Goal: Contribute content: Add original content to the website for others to see

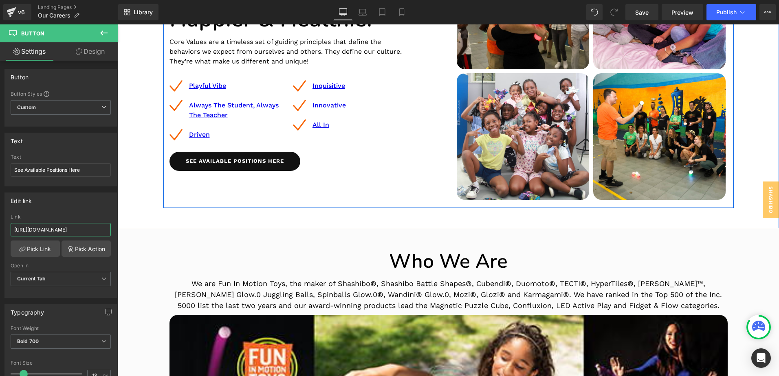
scroll to position [285, 0]
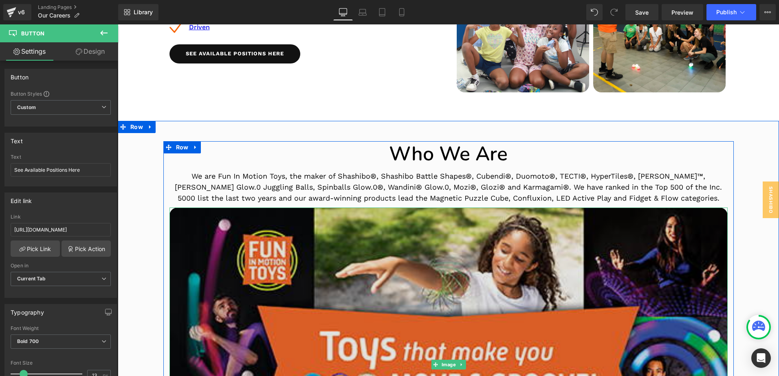
click at [171, 214] on img at bounding box center [448, 365] width 558 height 315
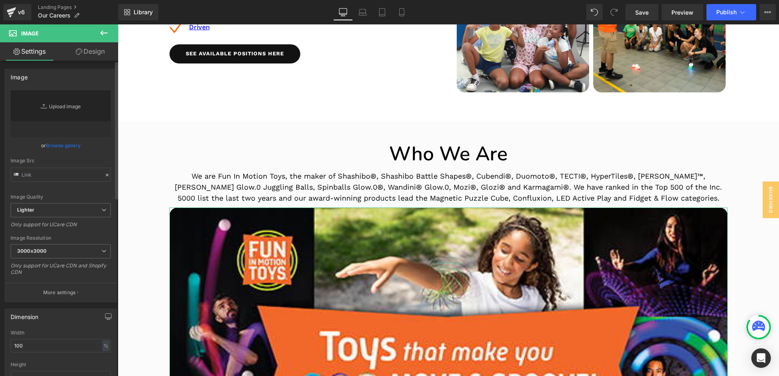
click at [66, 111] on link "Replace Image" at bounding box center [61, 113] width 100 height 47
type input "C:\fakepath\web FIMT press release graphic [DATE] 2.jpg"
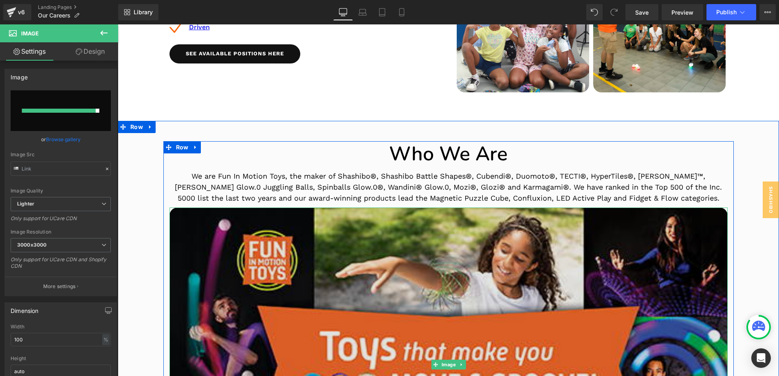
click at [182, 210] on img at bounding box center [448, 365] width 558 height 315
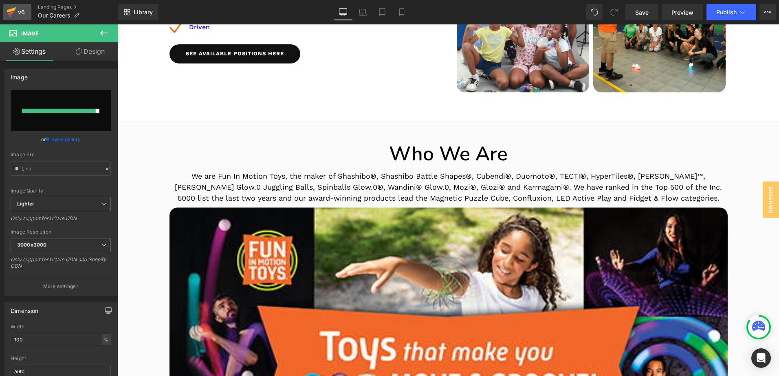
click at [19, 13] on div "v6" at bounding box center [21, 12] width 10 height 11
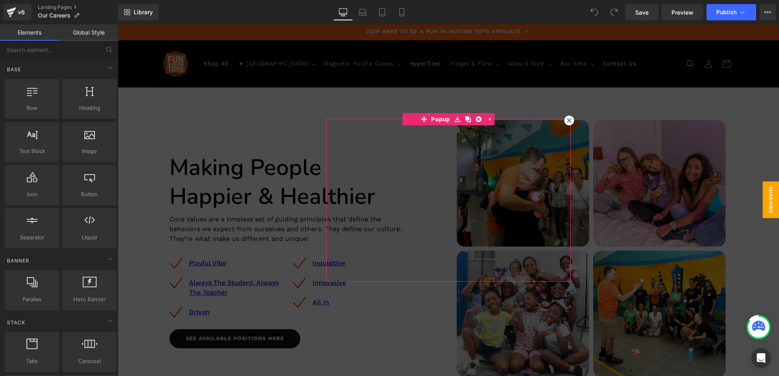
click at [567, 121] on icon at bounding box center [569, 120] width 4 height 4
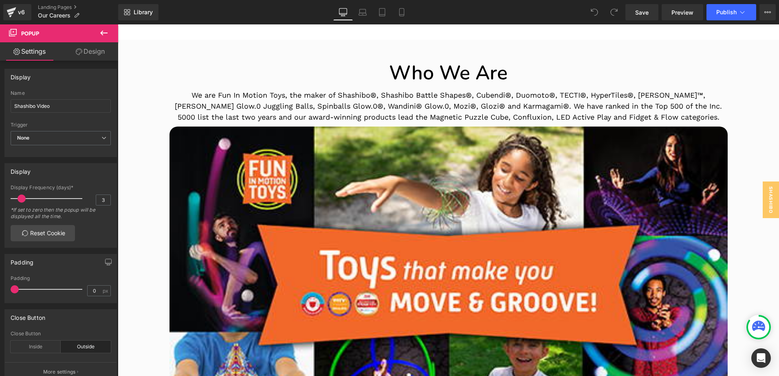
scroll to position [367, 0]
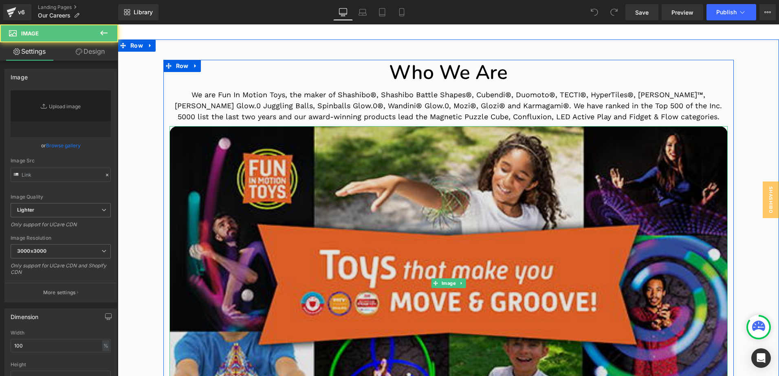
click at [173, 133] on img at bounding box center [448, 283] width 558 height 315
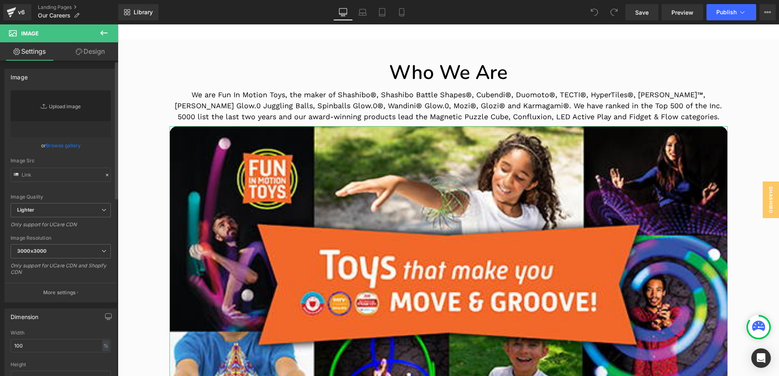
click at [62, 110] on link "Replace Image" at bounding box center [61, 113] width 100 height 47
type input "C:\fakepath\web FIMT press release graphic [DATE] 2.jpg"
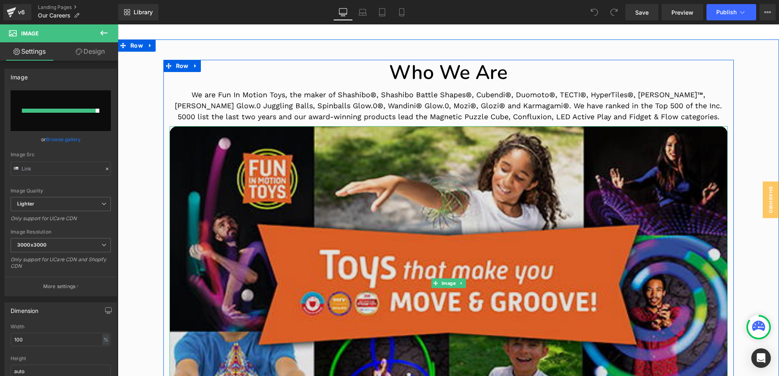
click at [170, 133] on img at bounding box center [448, 283] width 558 height 315
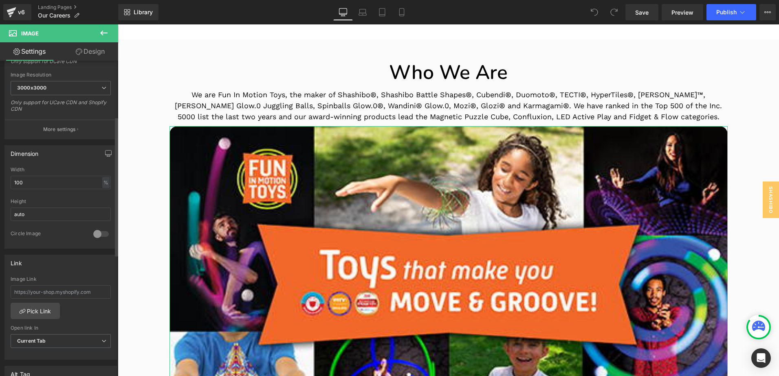
scroll to position [0, 0]
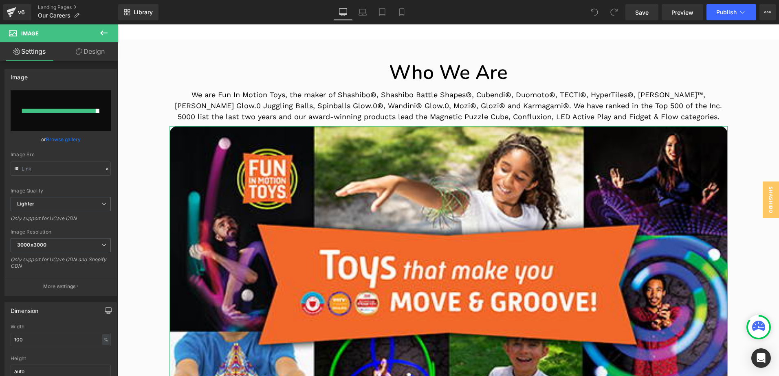
click at [92, 49] on link "Design" at bounding box center [90, 51] width 59 height 18
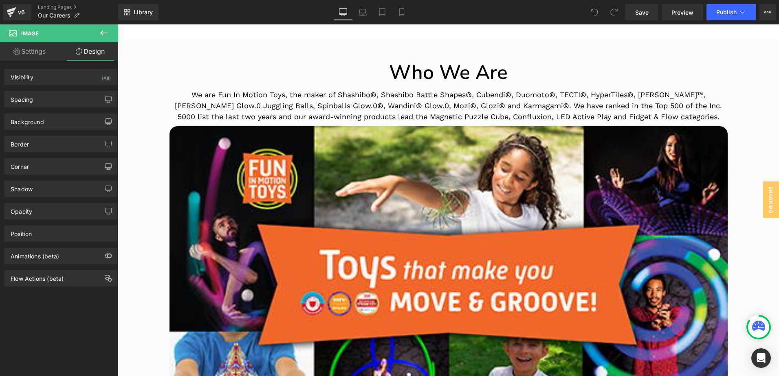
click at [103, 33] on icon at bounding box center [103, 33] width 7 height 5
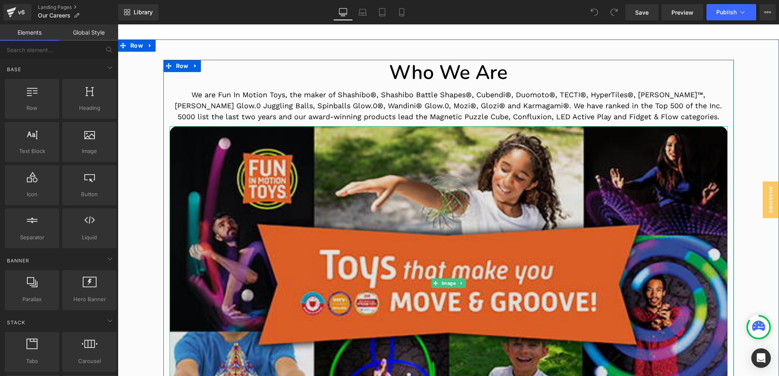
click at [172, 132] on img at bounding box center [448, 283] width 558 height 315
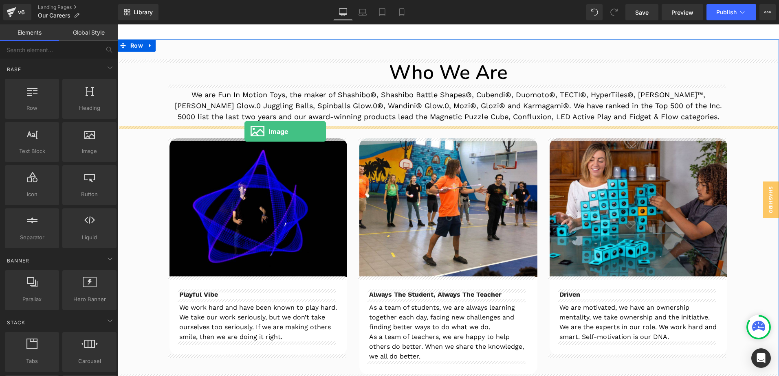
drag, startPoint x: 203, startPoint y: 175, endPoint x: 244, endPoint y: 132, distance: 59.7
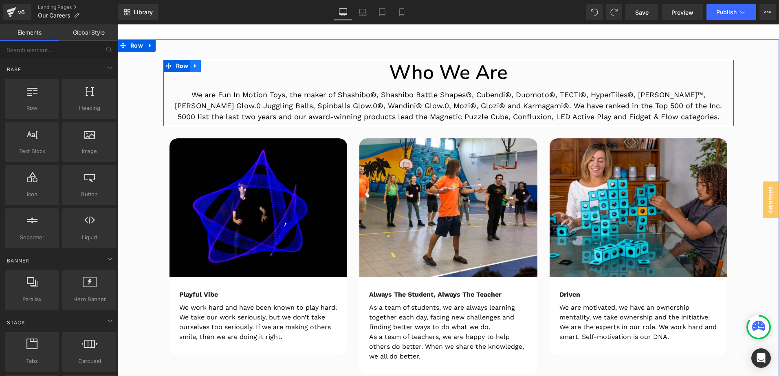
click at [191, 69] on link at bounding box center [195, 66] width 11 height 12
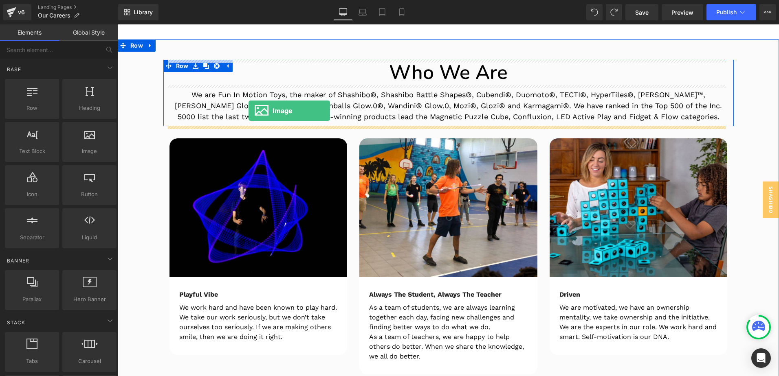
drag, startPoint x: 201, startPoint y: 176, endPoint x: 249, endPoint y: 111, distance: 80.5
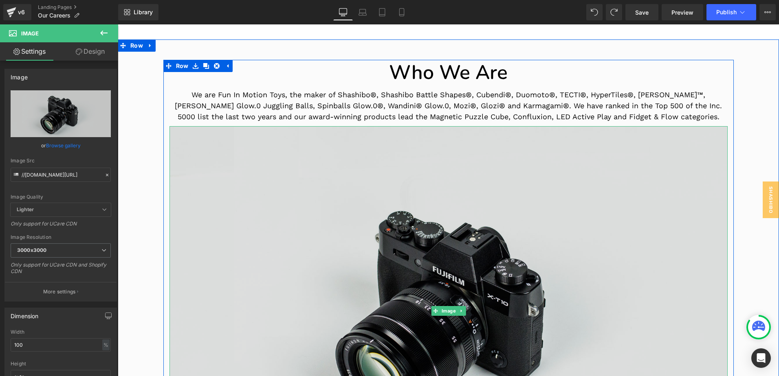
click at [221, 191] on img at bounding box center [448, 311] width 558 height 370
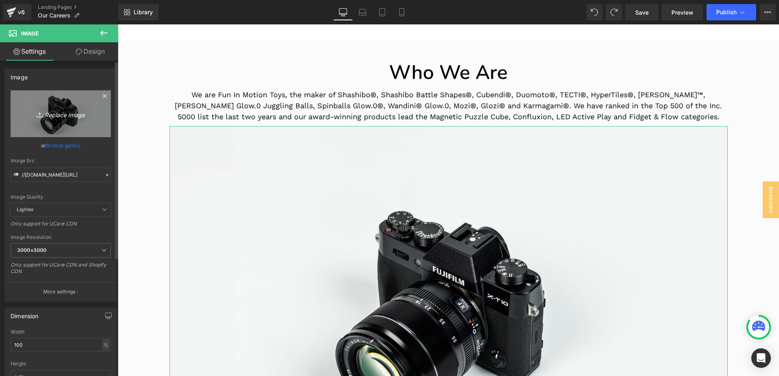
click at [52, 114] on icon "Replace Image" at bounding box center [60, 114] width 65 height 10
type input "C:\fakepath\web FIMT press release graphic [DATE] 2.jpg"
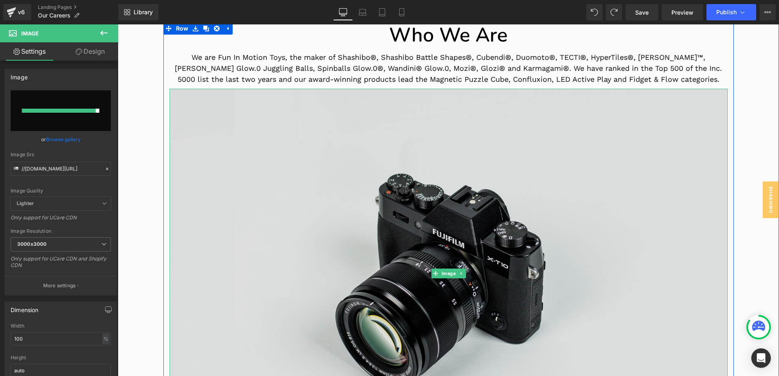
scroll to position [407, 0]
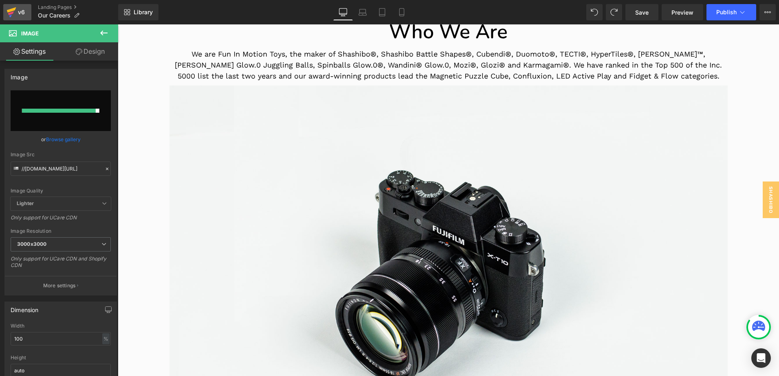
click at [18, 13] on div "v6" at bounding box center [21, 12] width 10 height 11
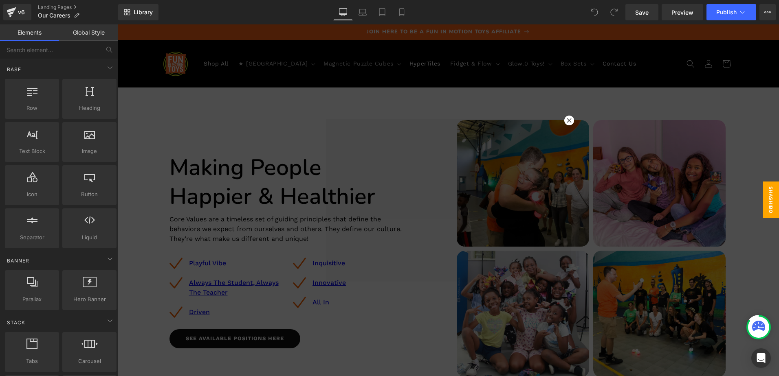
click at [567, 121] on icon at bounding box center [569, 120] width 4 height 4
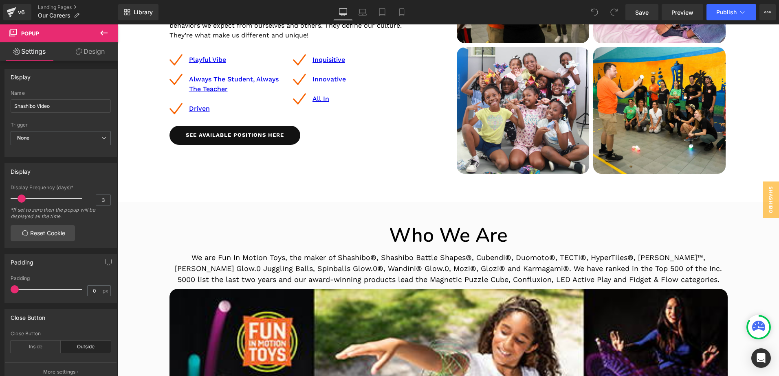
scroll to position [367, 0]
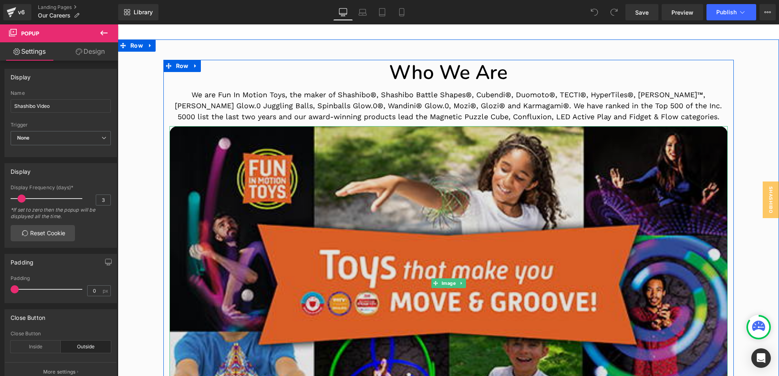
click at [172, 130] on img at bounding box center [448, 283] width 558 height 315
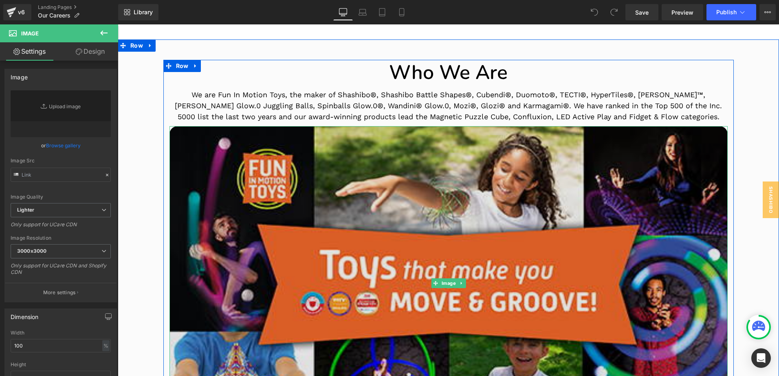
type input "[URL][DOMAIN_NAME]"
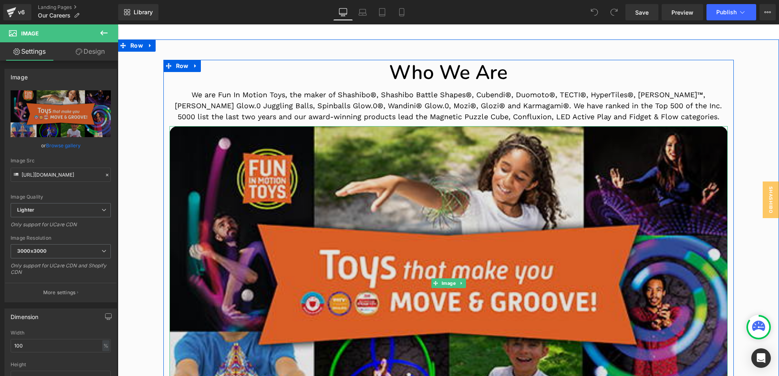
click at [176, 136] on img at bounding box center [448, 283] width 558 height 315
click at [210, 206] on img at bounding box center [448, 283] width 558 height 315
click at [169, 130] on img at bounding box center [448, 283] width 558 height 315
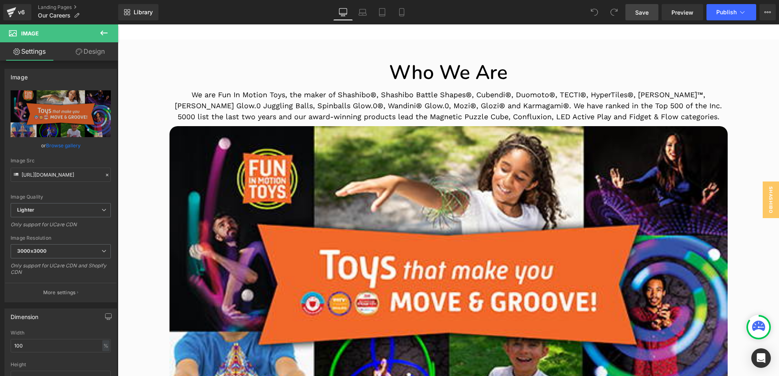
click at [646, 15] on span "Save" at bounding box center [641, 12] width 13 height 9
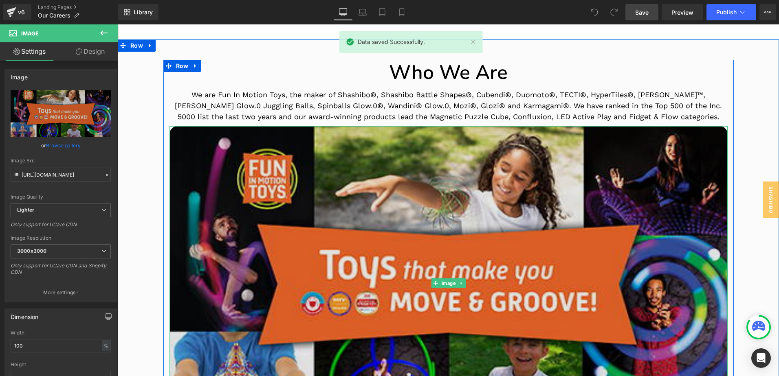
click at [183, 134] on img at bounding box center [448, 283] width 558 height 315
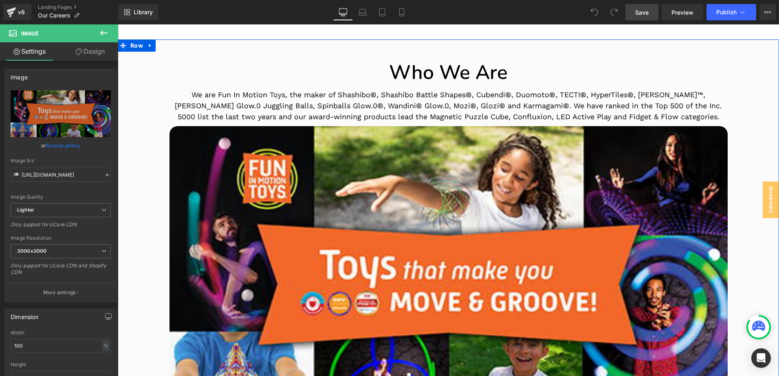
click at [203, 102] on p "We are Fun In Motion Toys, the maker of Shashibo®, Shashibo Battle Shapes®, Cub…" at bounding box center [448, 105] width 558 height 33
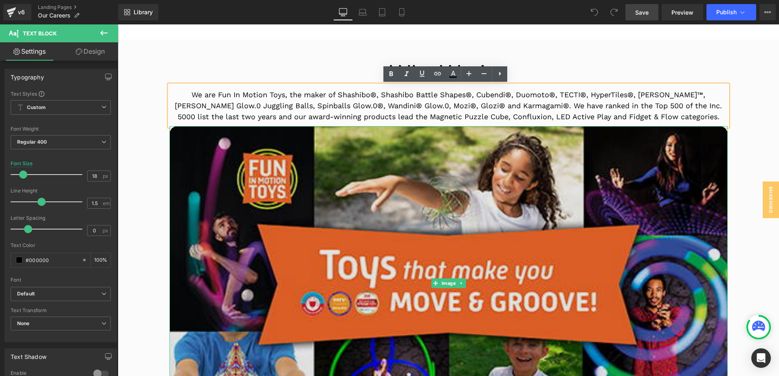
click at [209, 137] on img at bounding box center [448, 283] width 558 height 315
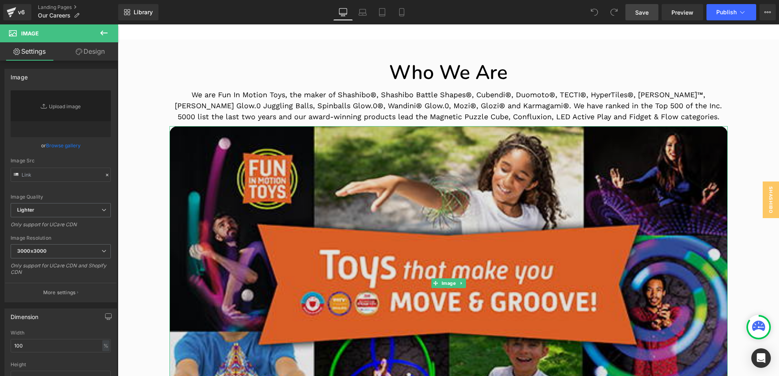
click at [171, 132] on img at bounding box center [448, 283] width 558 height 315
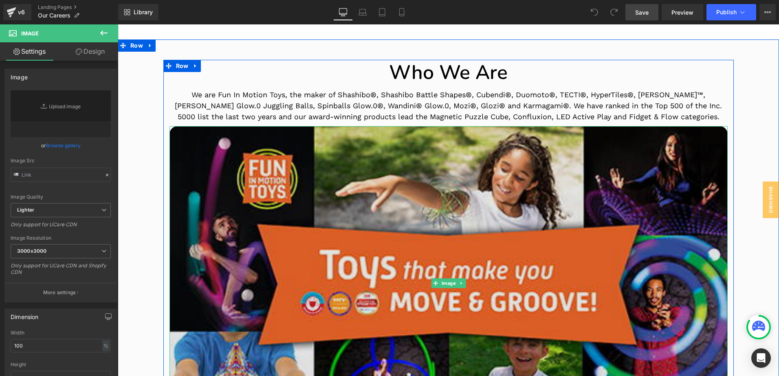
click at [170, 134] on img at bounding box center [448, 283] width 558 height 315
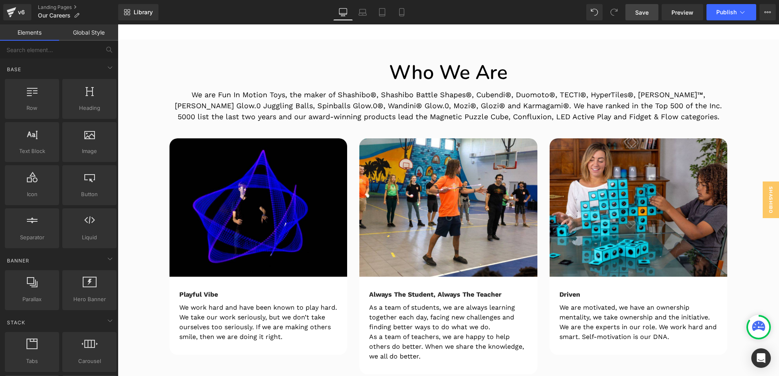
click at [643, 13] on span "Save" at bounding box center [641, 12] width 13 height 9
click at [728, 14] on span "Publish" at bounding box center [726, 12] width 20 height 7
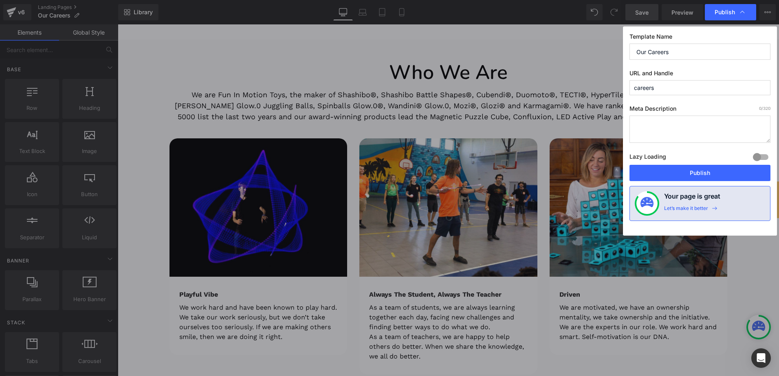
click at [756, 156] on div at bounding box center [761, 157] width 20 height 13
click at [702, 174] on button "Publish" at bounding box center [699, 173] width 141 height 16
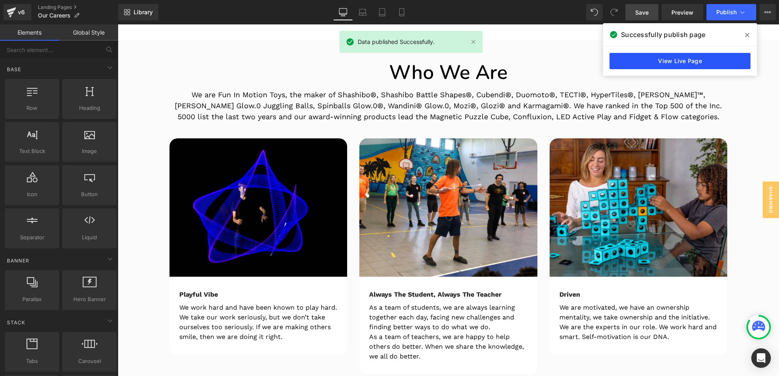
click at [664, 66] on link "View Live Page" at bounding box center [679, 61] width 141 height 16
